Goal: Task Accomplishment & Management: Manage account settings

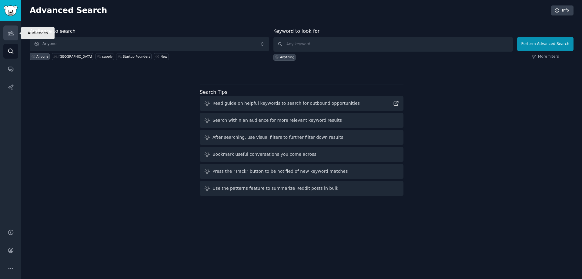
click at [15, 35] on link "Audiences" at bounding box center [10, 32] width 15 height 15
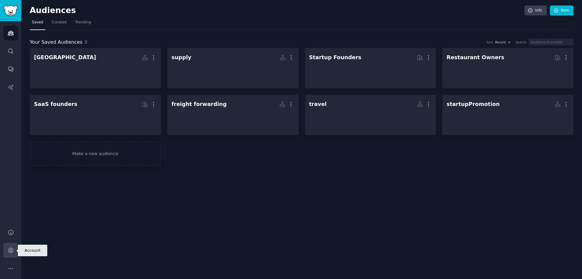
click at [14, 255] on link "Account" at bounding box center [10, 250] width 15 height 15
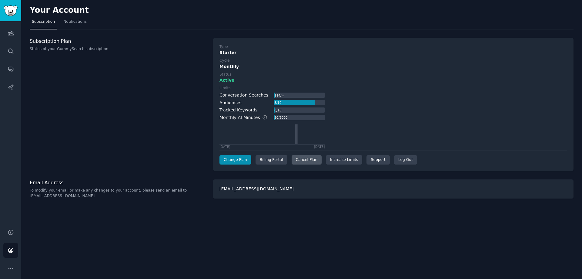
click at [306, 161] on div "Cancel Plan" at bounding box center [307, 160] width 30 height 10
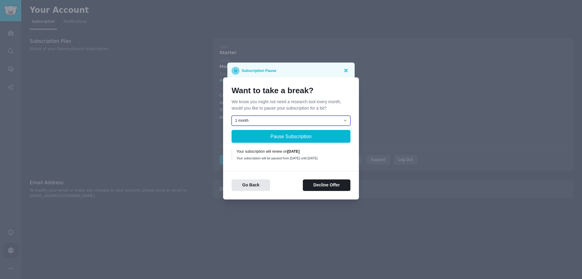
click at [306, 122] on select "1 month 2 months 3 months Choose a custom date to resume" at bounding box center [291, 121] width 119 height 10
click at [325, 188] on button "Decline Offer" at bounding box center [327, 185] width 48 height 12
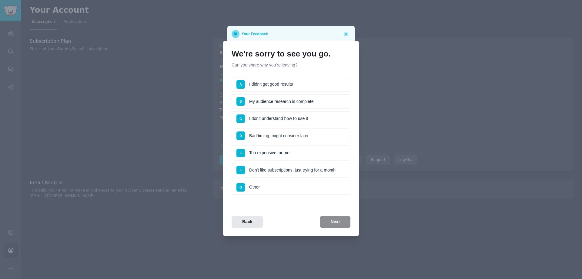
click at [302, 86] on li "A I didn't get good results" at bounding box center [291, 84] width 119 height 15
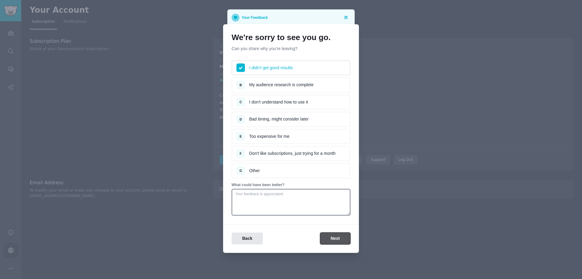
click at [336, 241] on button "Next" at bounding box center [335, 238] width 30 height 12
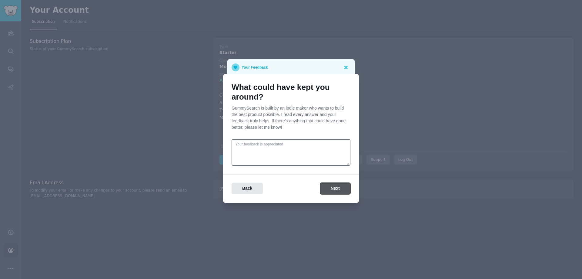
click at [333, 187] on button "Next" at bounding box center [335, 189] width 30 height 12
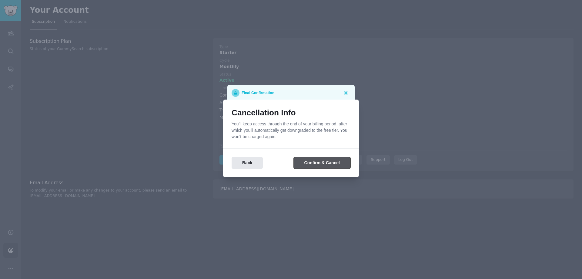
click at [321, 165] on button "Confirm & Cancel" at bounding box center [322, 163] width 57 height 12
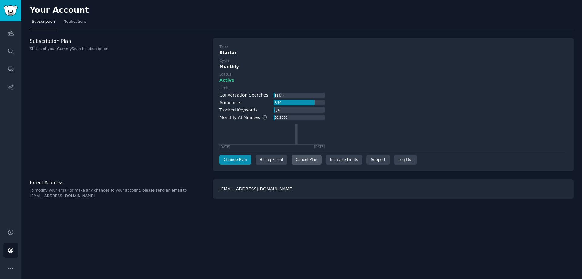
click at [296, 162] on div "Cancel Plan" at bounding box center [307, 160] width 30 height 10
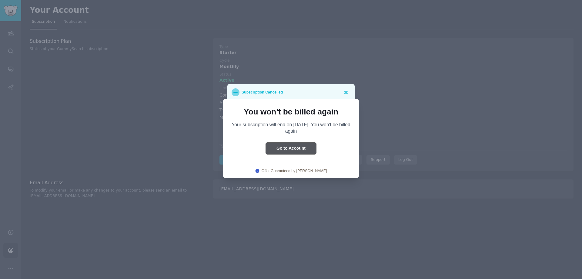
click at [304, 151] on button "Go to Account" at bounding box center [291, 149] width 50 height 12
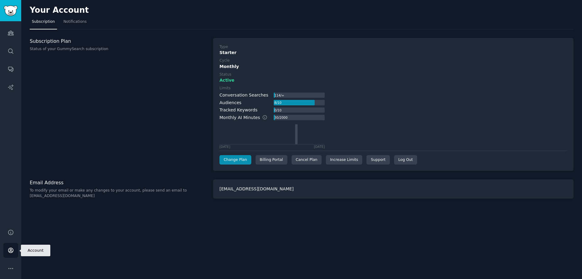
click at [8, 253] on link "Account" at bounding box center [10, 250] width 15 height 15
click at [400, 160] on div "Log Out" at bounding box center [405, 160] width 23 height 10
